Goal: Information Seeking & Learning: Learn about a topic

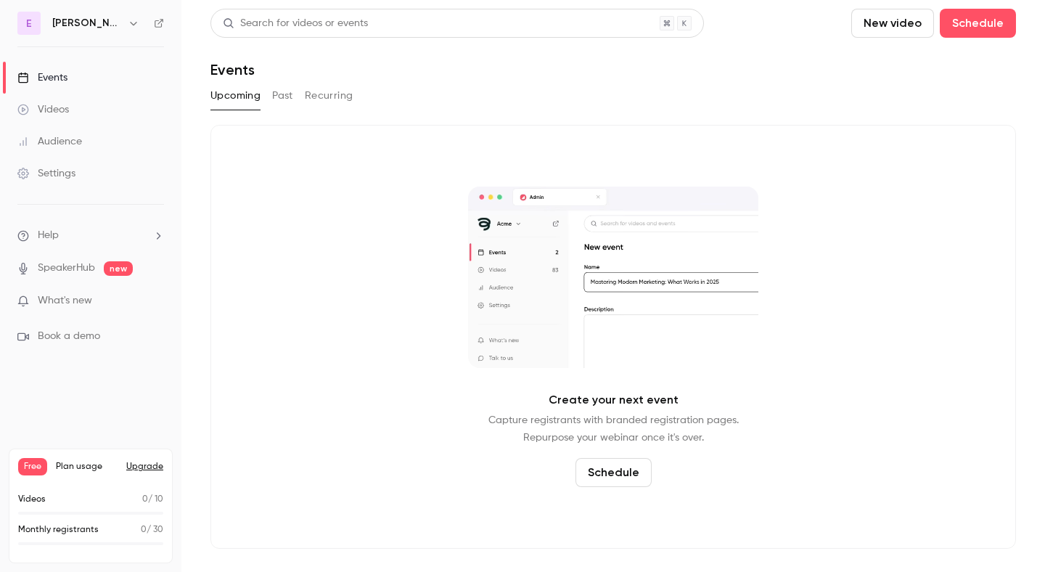
click at [124, 107] on link "Videos" at bounding box center [90, 110] width 181 height 32
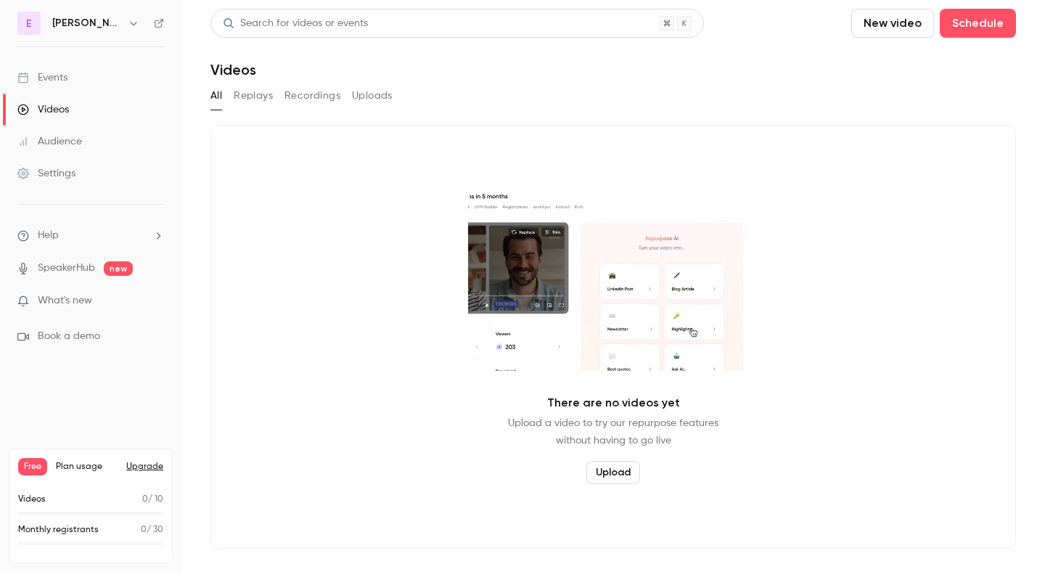
click at [133, 28] on icon "button" at bounding box center [134, 23] width 12 height 12
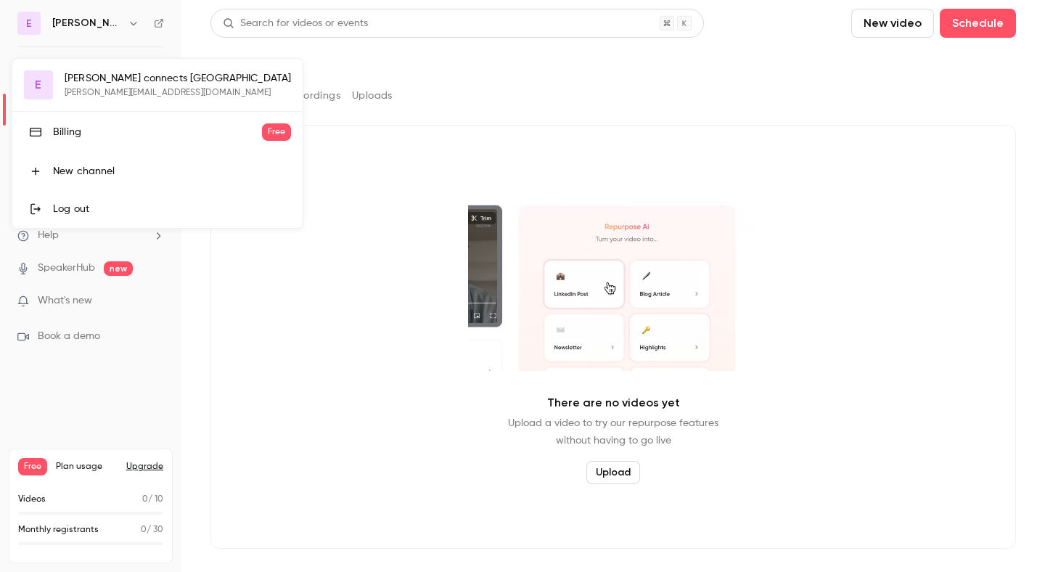
click at [136, 217] on link "Log out" at bounding box center [157, 209] width 290 height 38
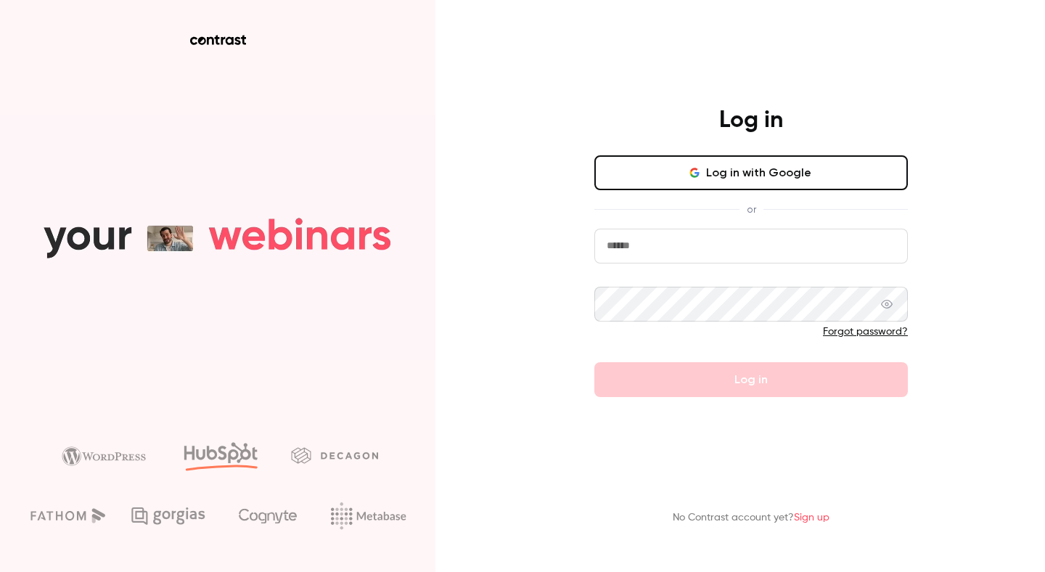
click at [762, 162] on button "Log in with Google" at bounding box center [750, 172] width 313 height 35
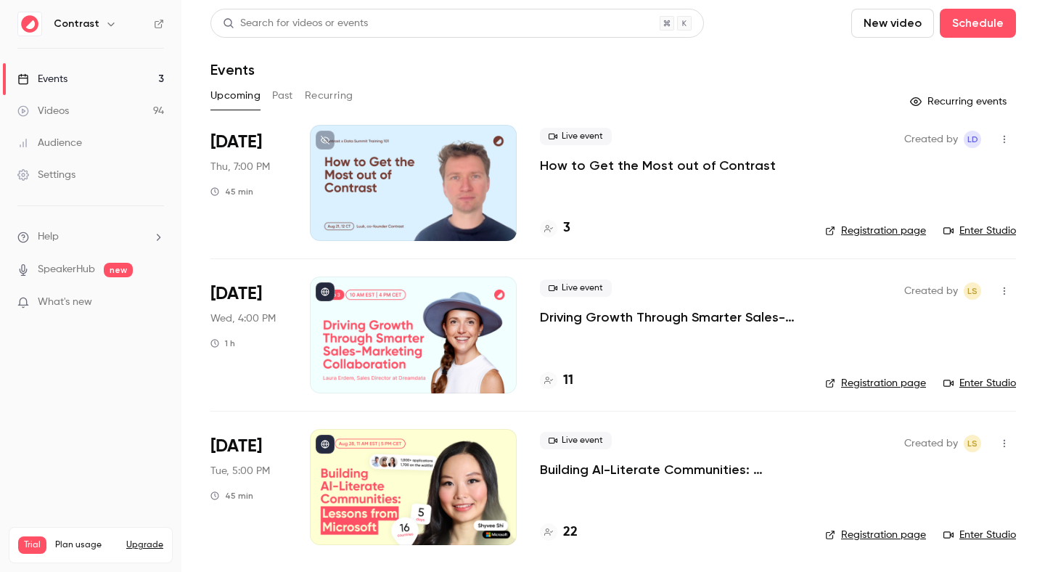
click at [125, 75] on link "Events 3" at bounding box center [90, 79] width 181 height 32
click at [139, 135] on link "Audience" at bounding box center [90, 143] width 181 height 32
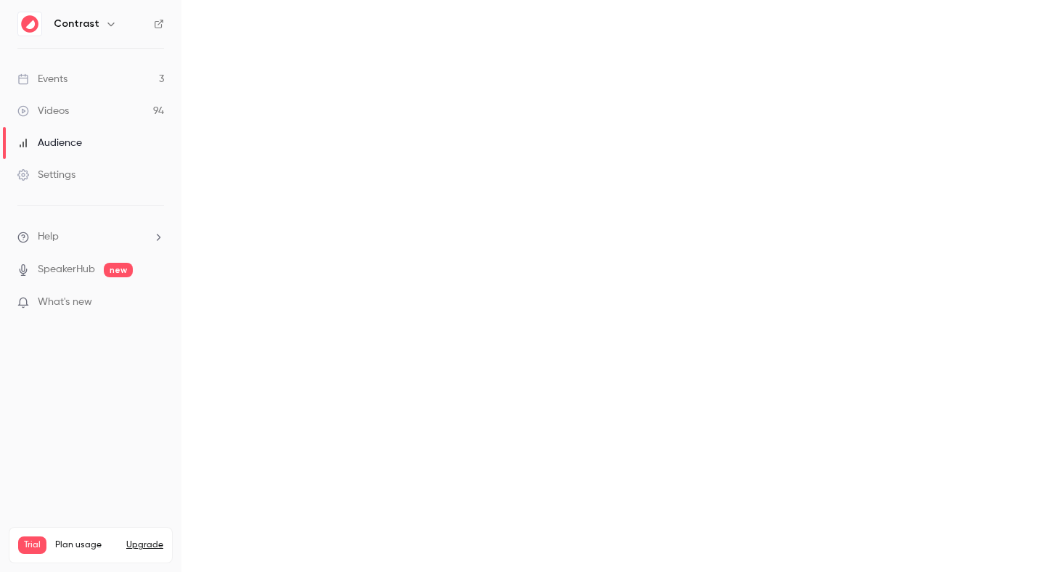
click at [139, 125] on link "Videos 94" at bounding box center [90, 111] width 181 height 32
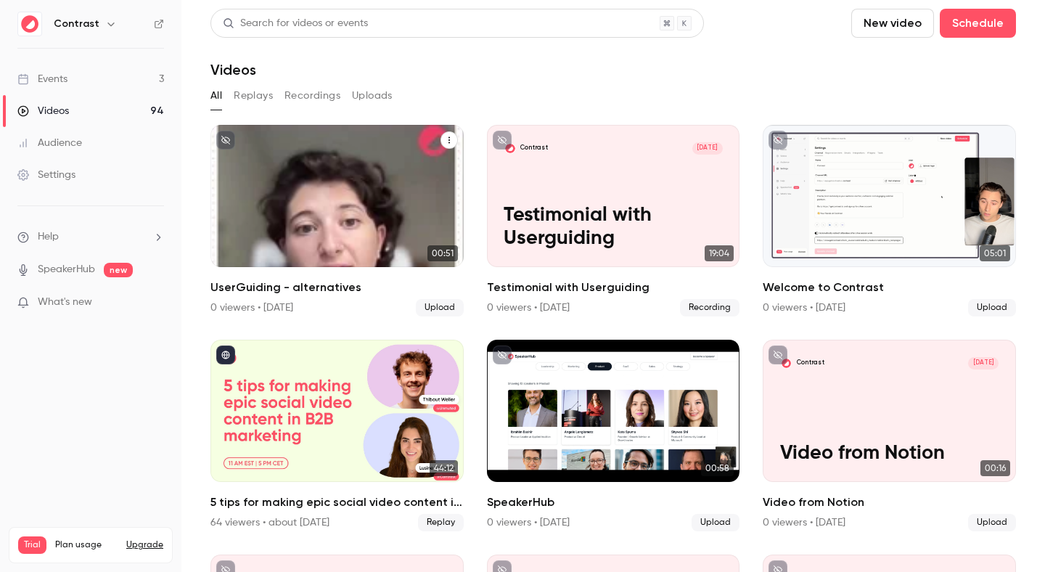
click at [326, 199] on div "Contrast [DATE] UserGuiding - alternatives" at bounding box center [336, 196] width 253 height 142
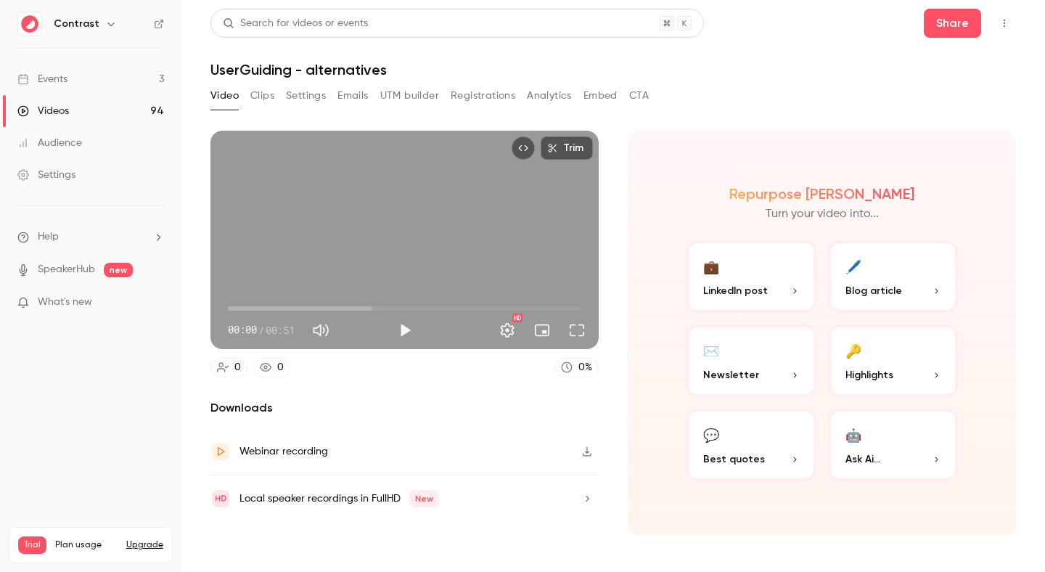
click at [152, 82] on link "Events 3" at bounding box center [90, 79] width 181 height 32
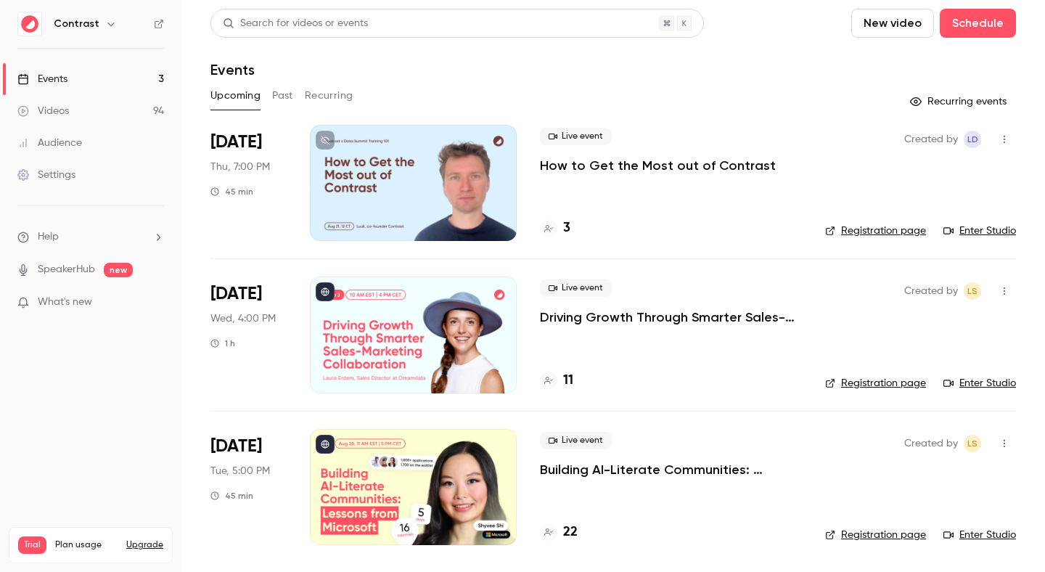
click at [330, 173] on div at bounding box center [413, 183] width 207 height 116
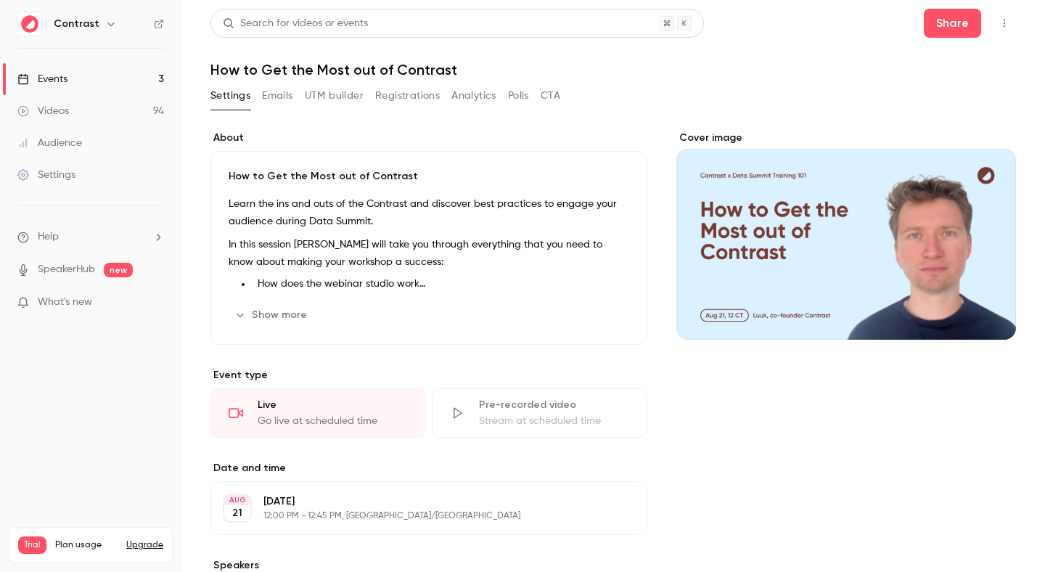
click at [162, 108] on link "Videos 94" at bounding box center [90, 111] width 181 height 32
